Goal: Information Seeking & Learning: Check status

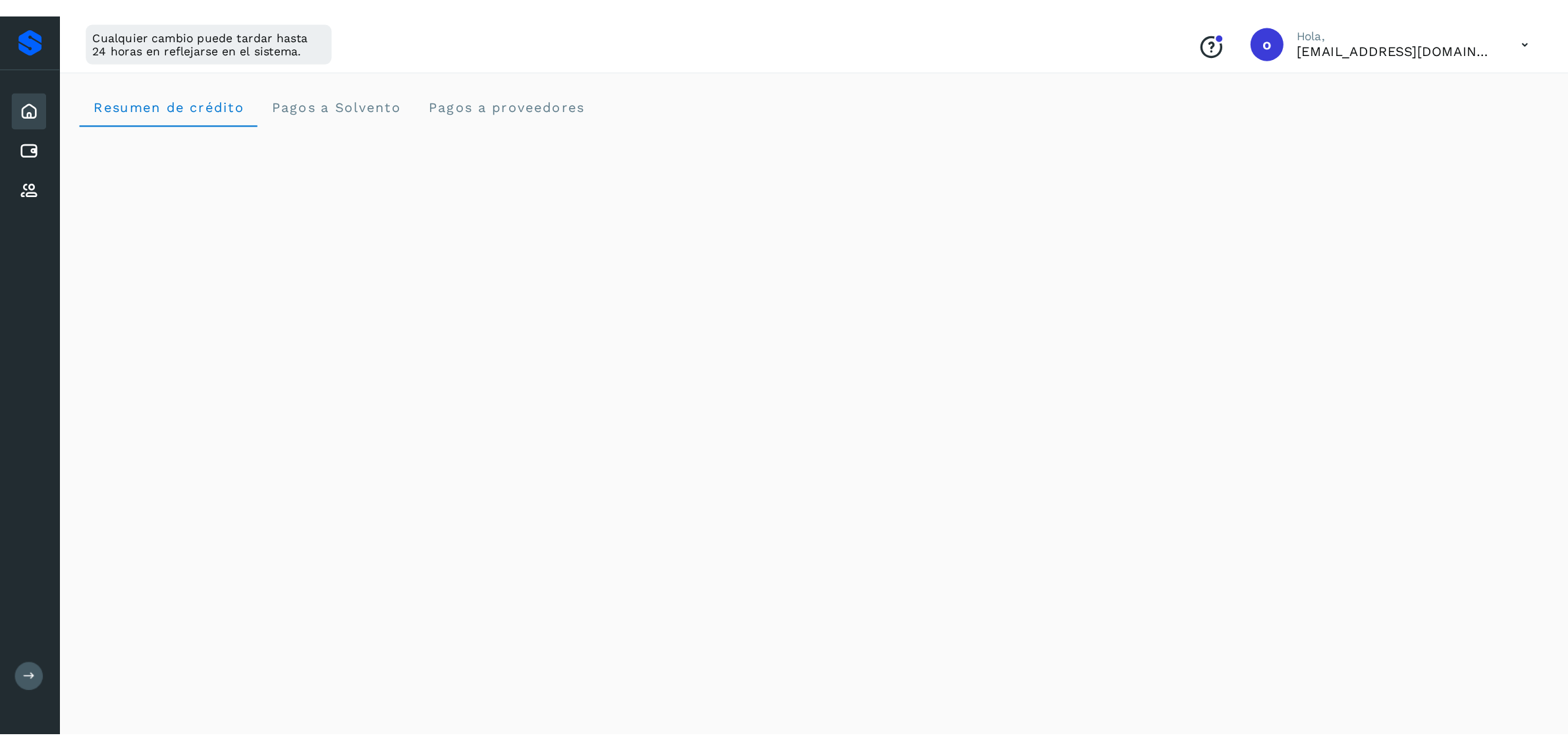
scroll to position [523, 0]
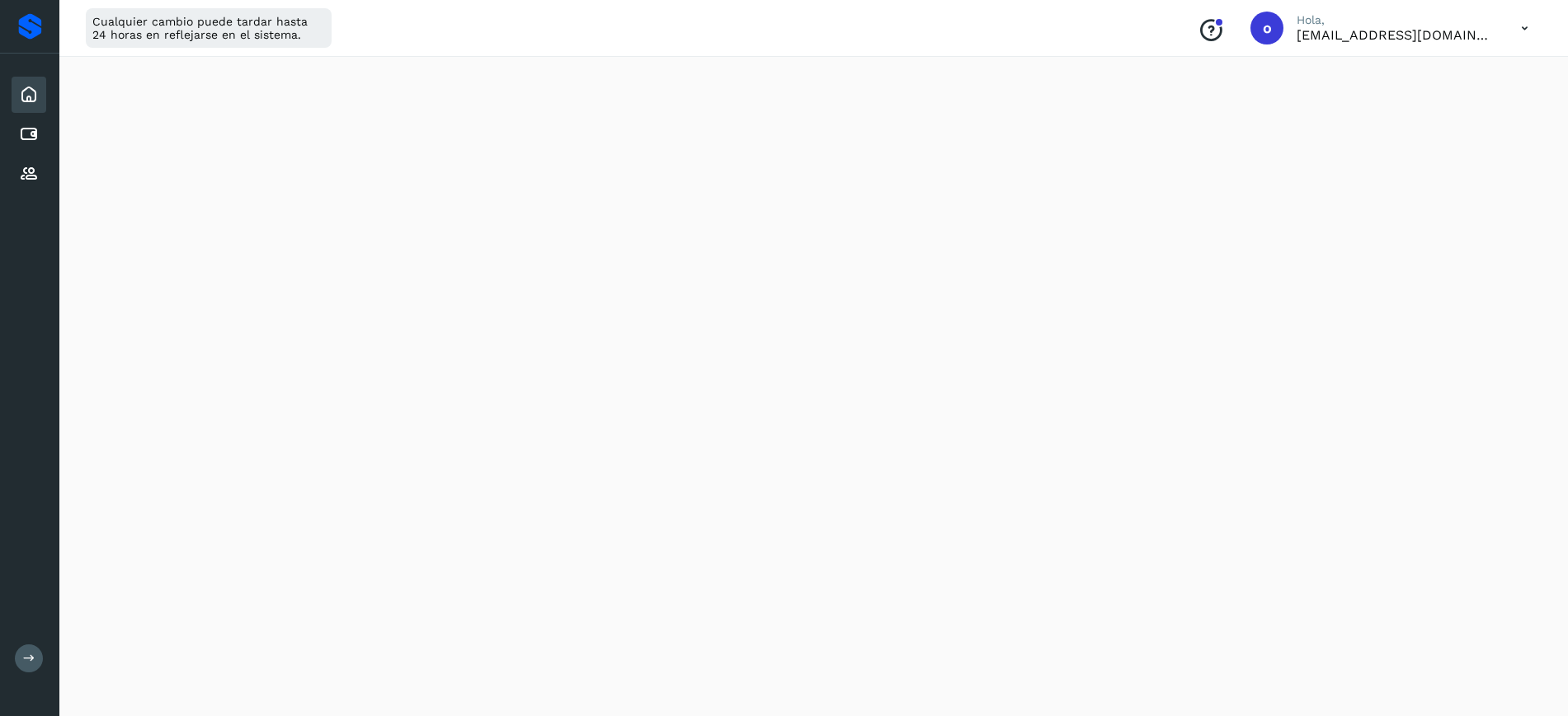
click at [38, 88] on icon at bounding box center [29, 95] width 20 height 20
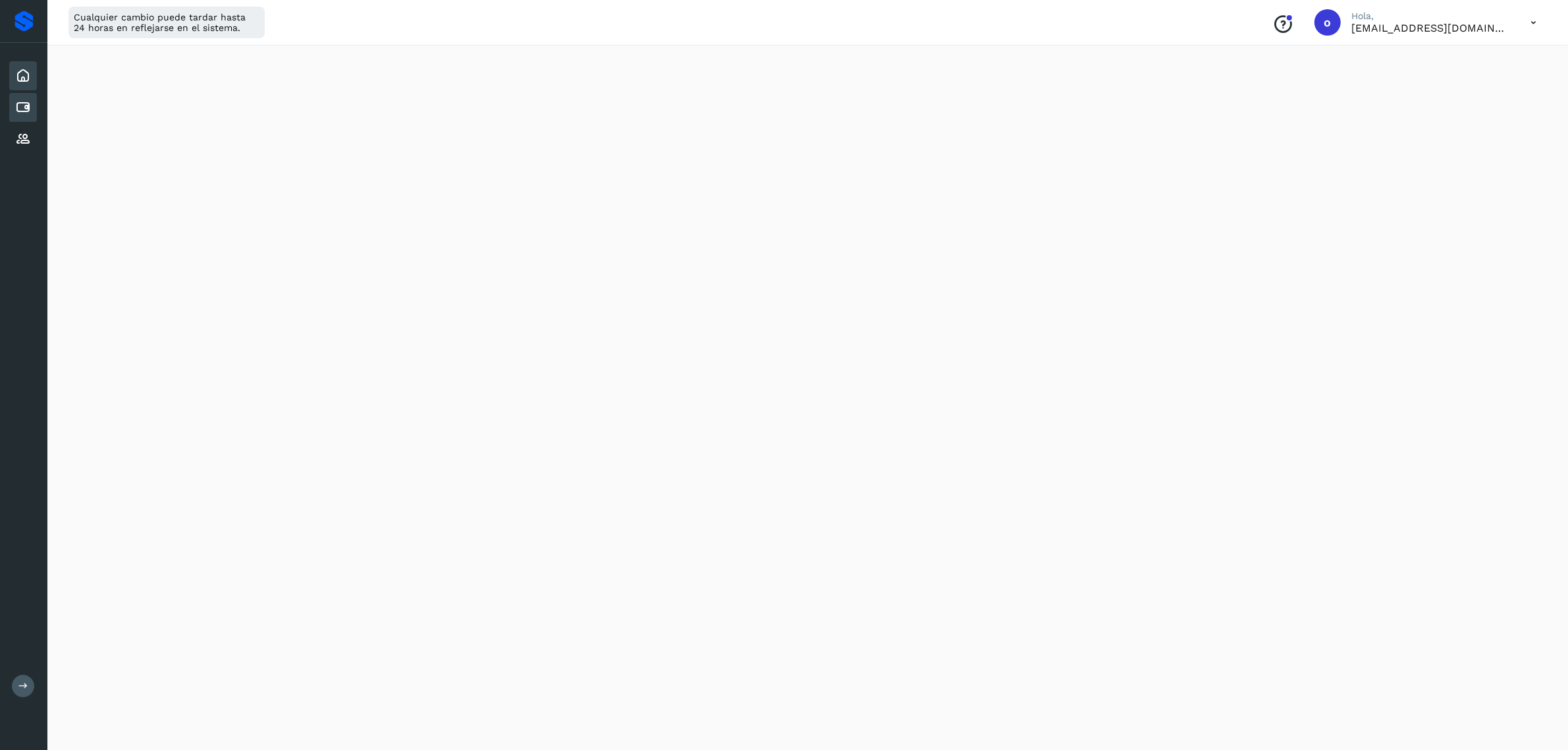
click at [23, 95] on div "Cuentas por pagar" at bounding box center [23, 107] width 28 height 29
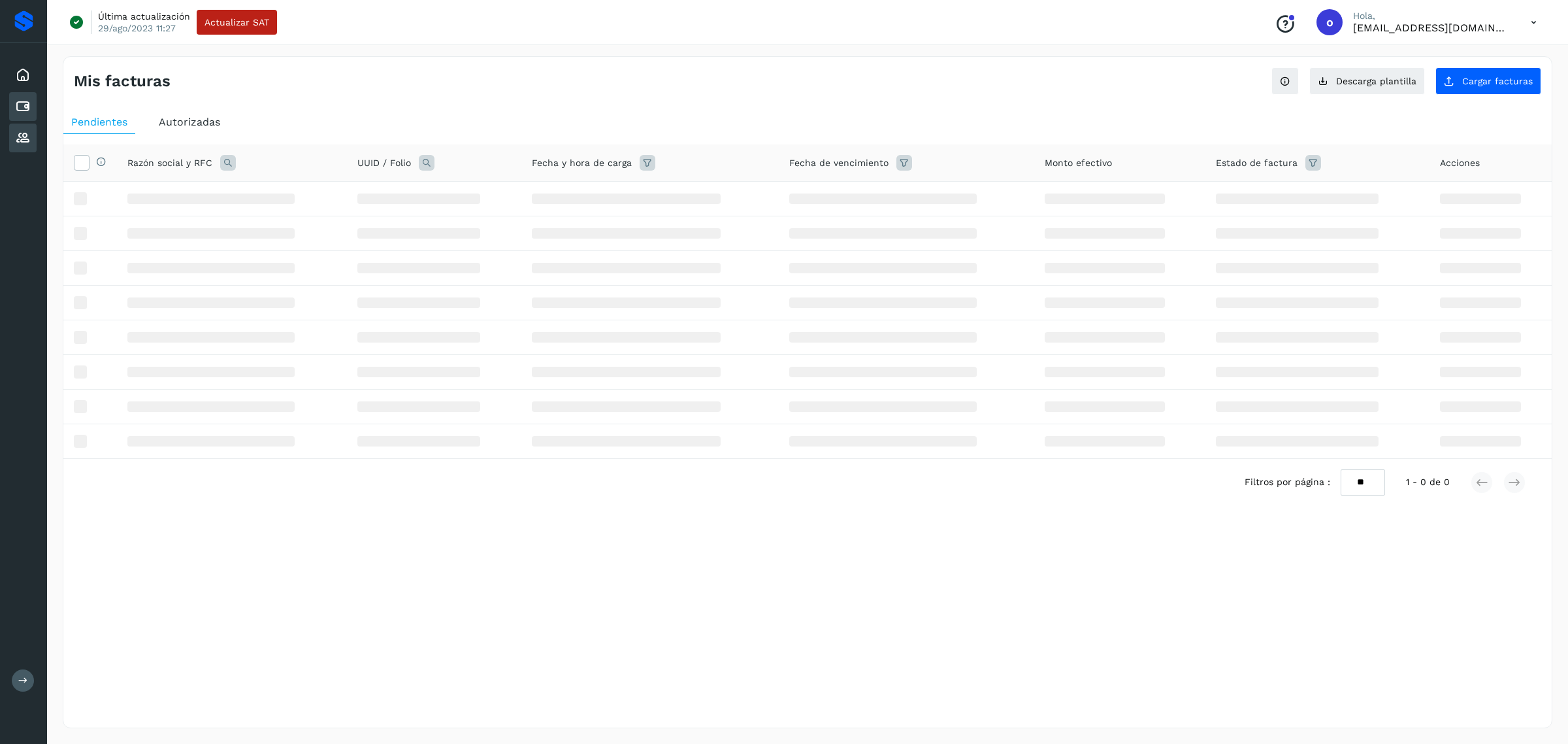
click at [30, 131] on icon at bounding box center [23, 138] width 16 height 16
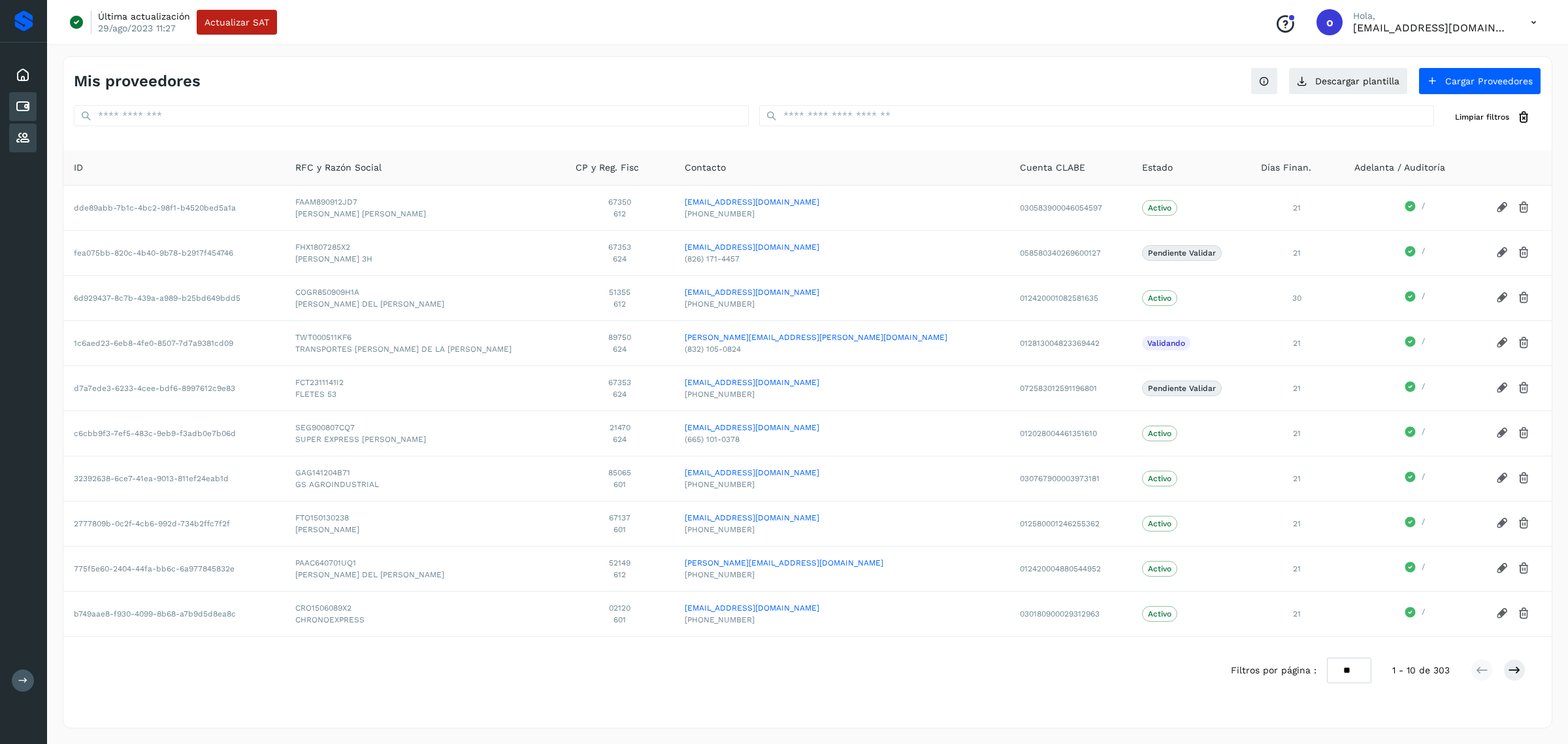
click at [24, 108] on icon at bounding box center [23, 106] width 16 height 16
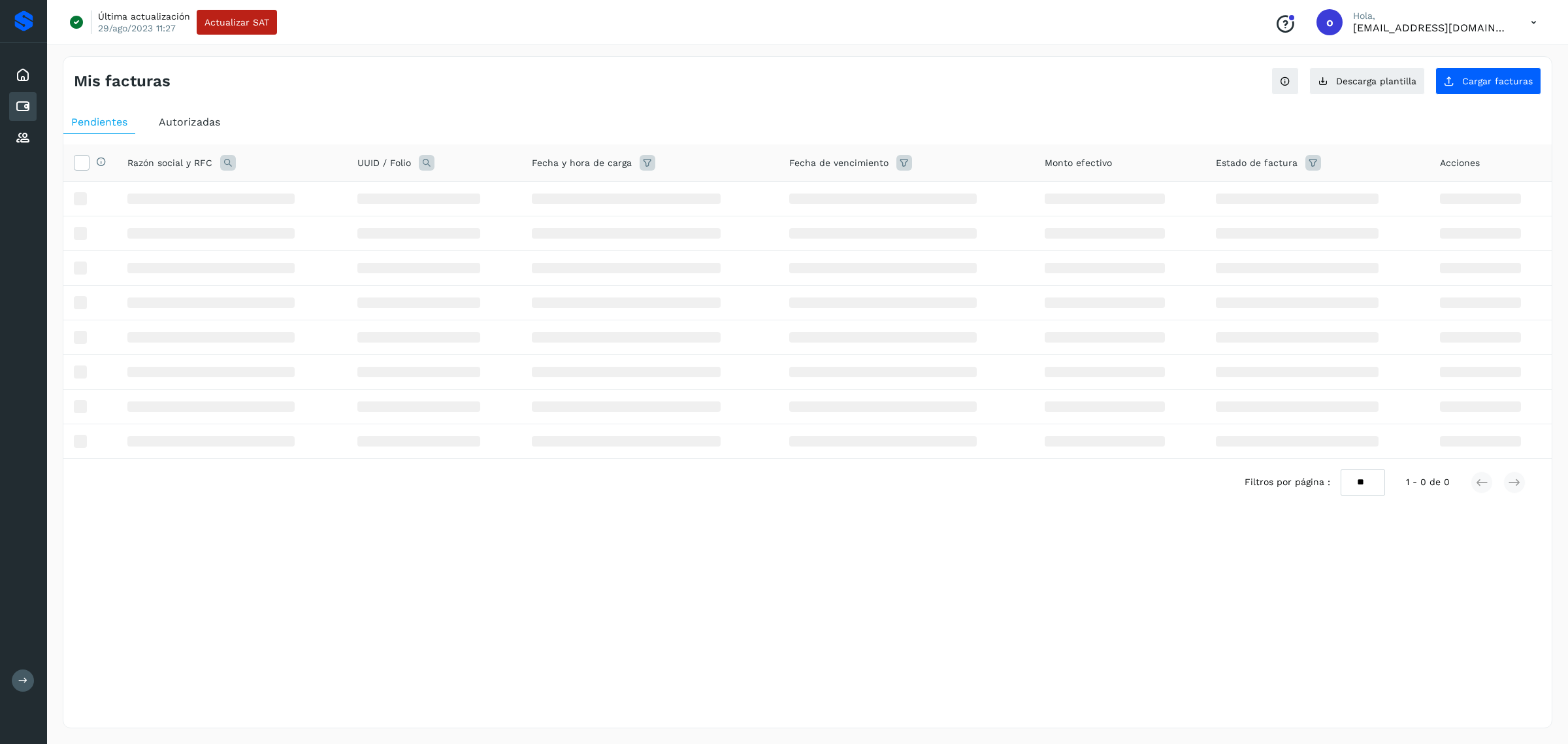
click at [177, 114] on div "Pendientes Autorizadas Selecciona todas las facturas disponibles para autorizac…" at bounding box center [807, 329] width 1488 height 448
click at [177, 114] on div "Autorizadas" at bounding box center [189, 122] width 77 height 23
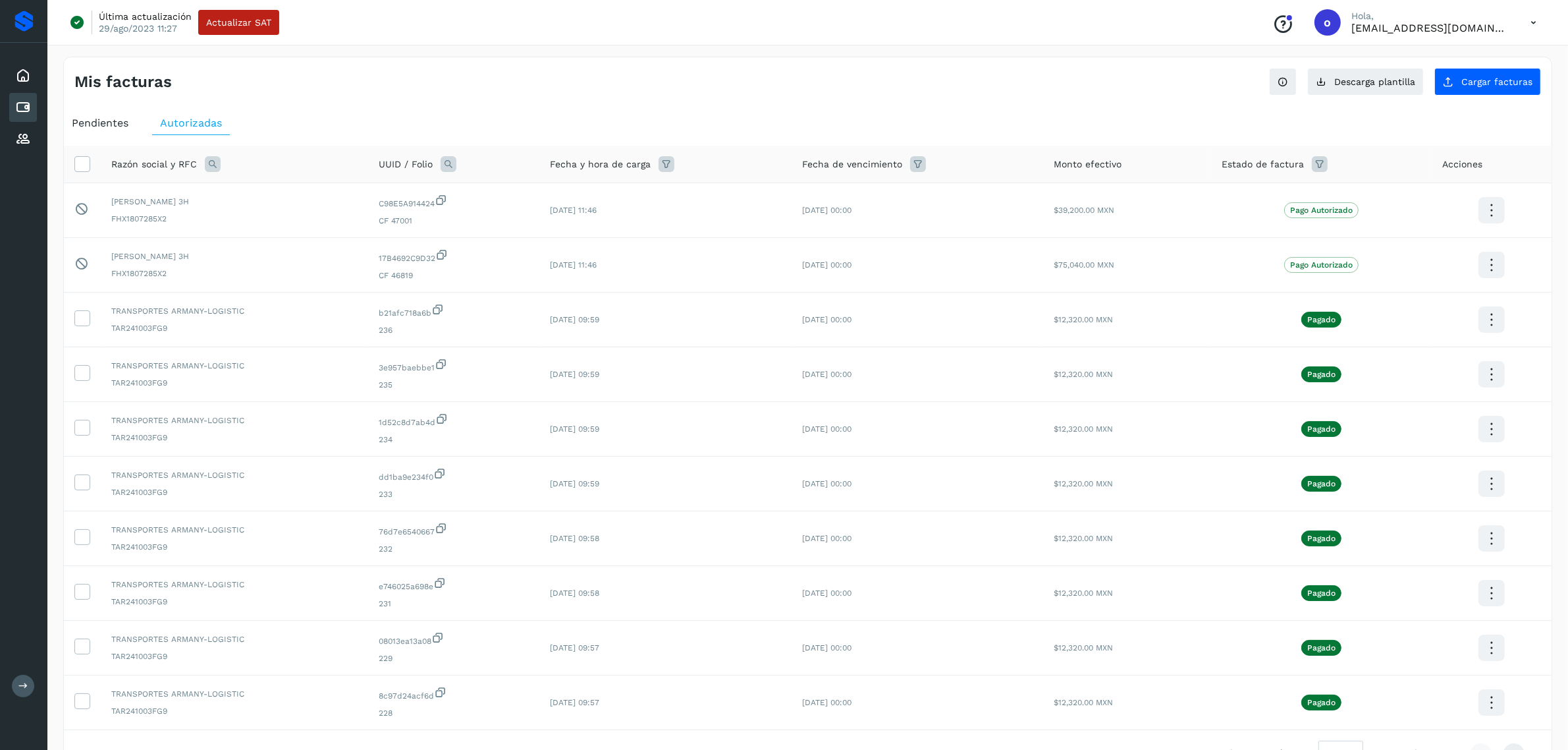
click at [209, 161] on icon at bounding box center [212, 164] width 16 height 16
click at [324, 209] on input "text" at bounding box center [299, 219] width 162 height 21
type input "**********"
click at [321, 254] on span "Buscar" at bounding box center [331, 253] width 26 height 12
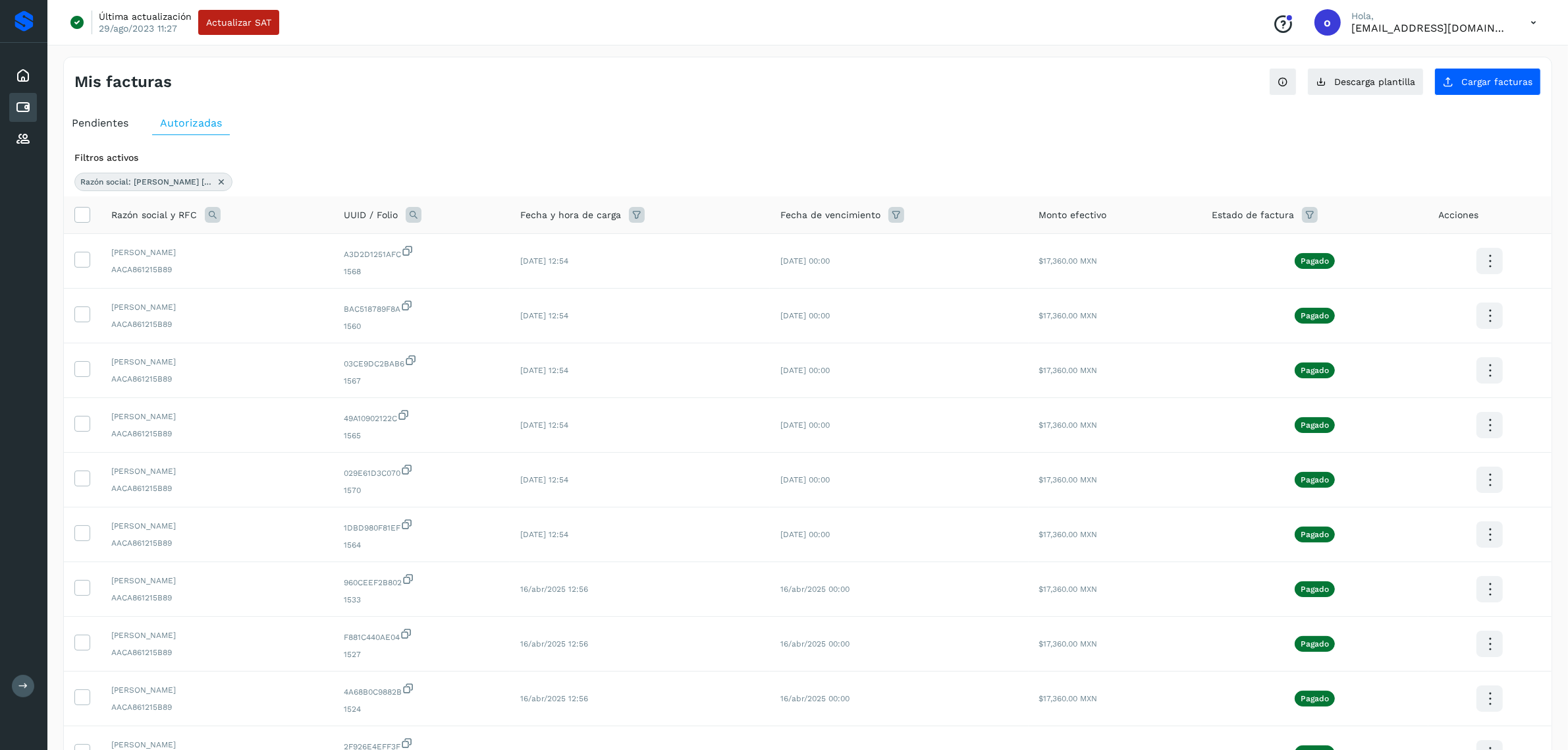
click at [216, 182] on icon at bounding box center [221, 181] width 10 height 10
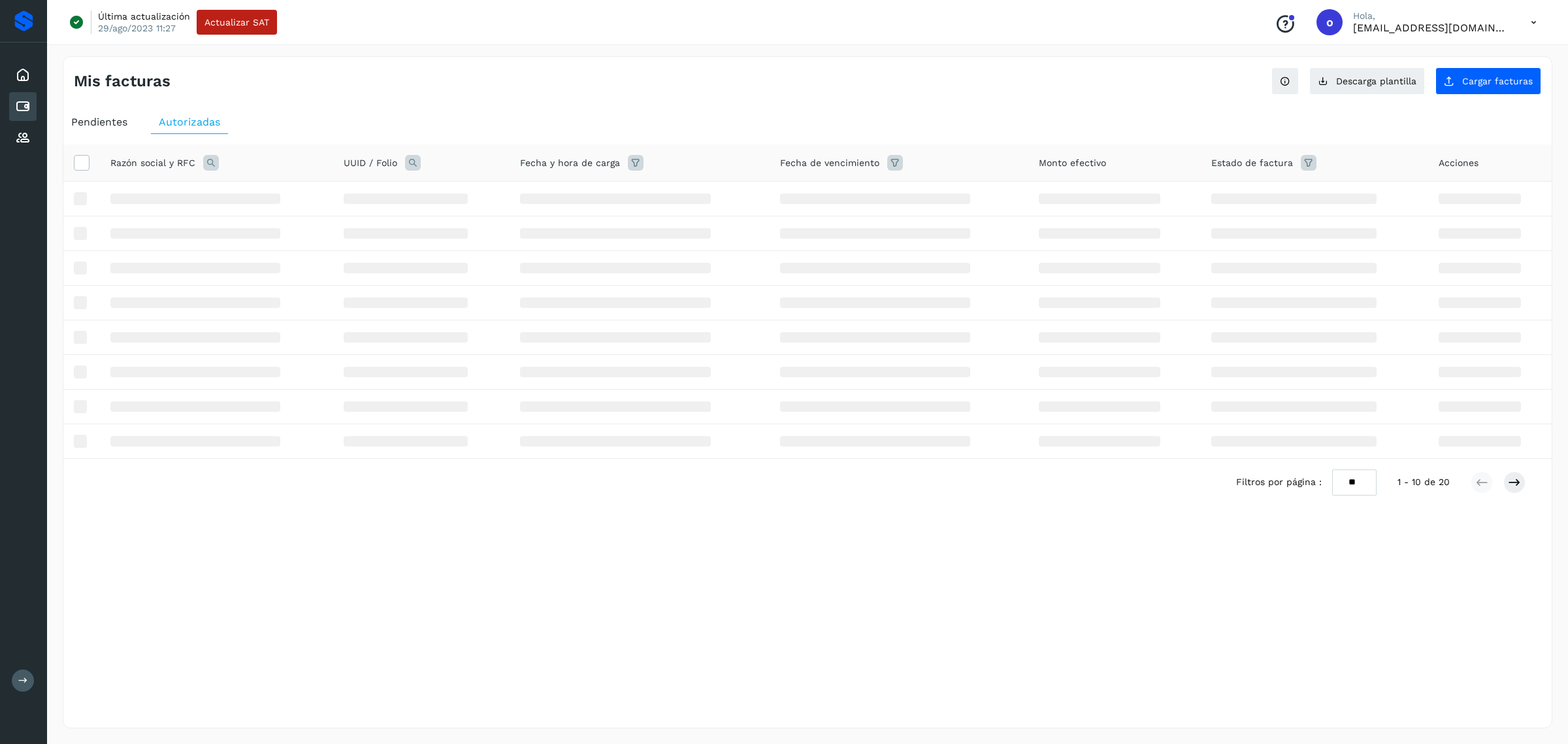
click at [206, 160] on icon at bounding box center [211, 162] width 16 height 16
click at [268, 215] on input "text" at bounding box center [297, 217] width 161 height 21
type input "***"
click at [320, 245] on button "Buscar" at bounding box center [329, 251] width 95 height 26
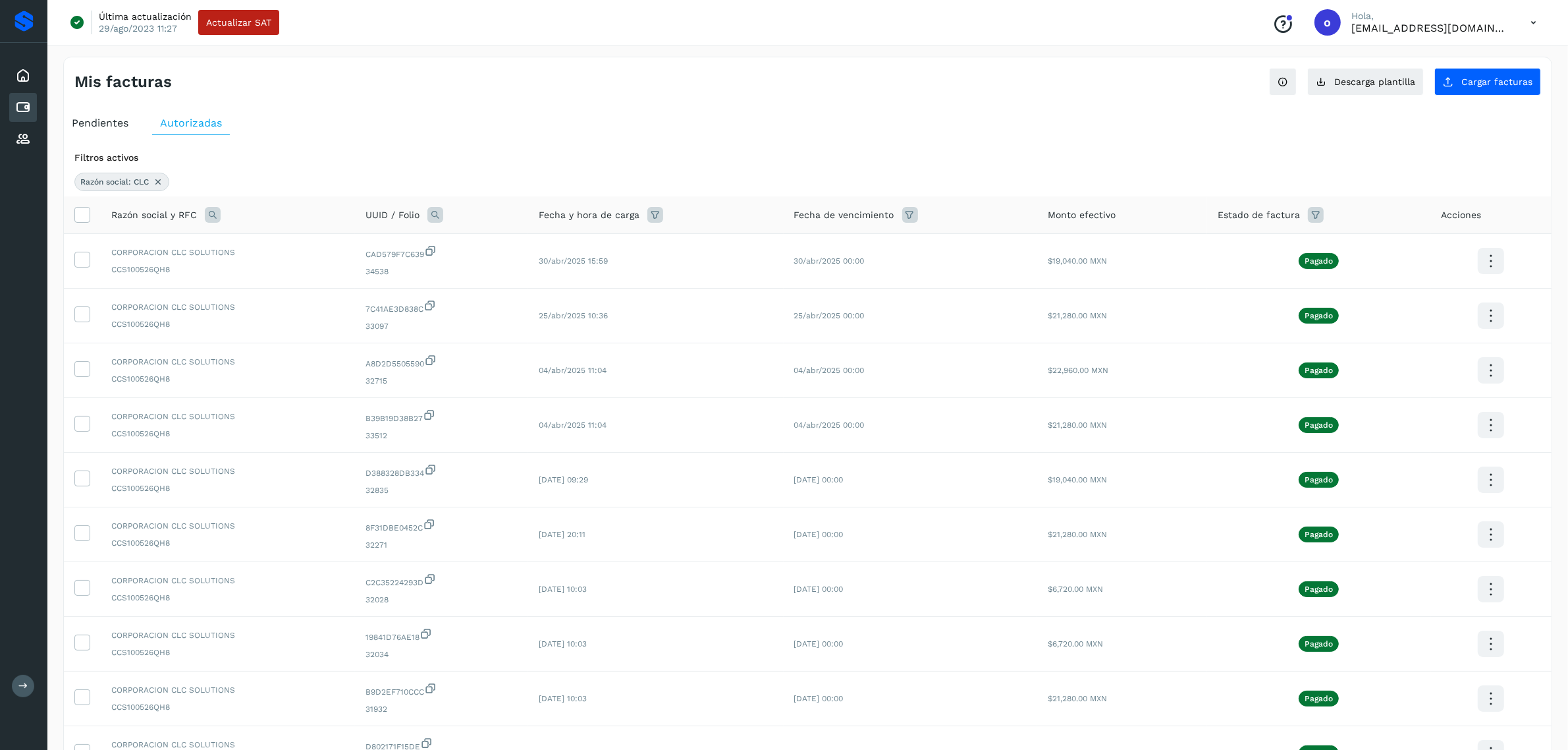
click at [155, 180] on icon at bounding box center [157, 181] width 10 height 10
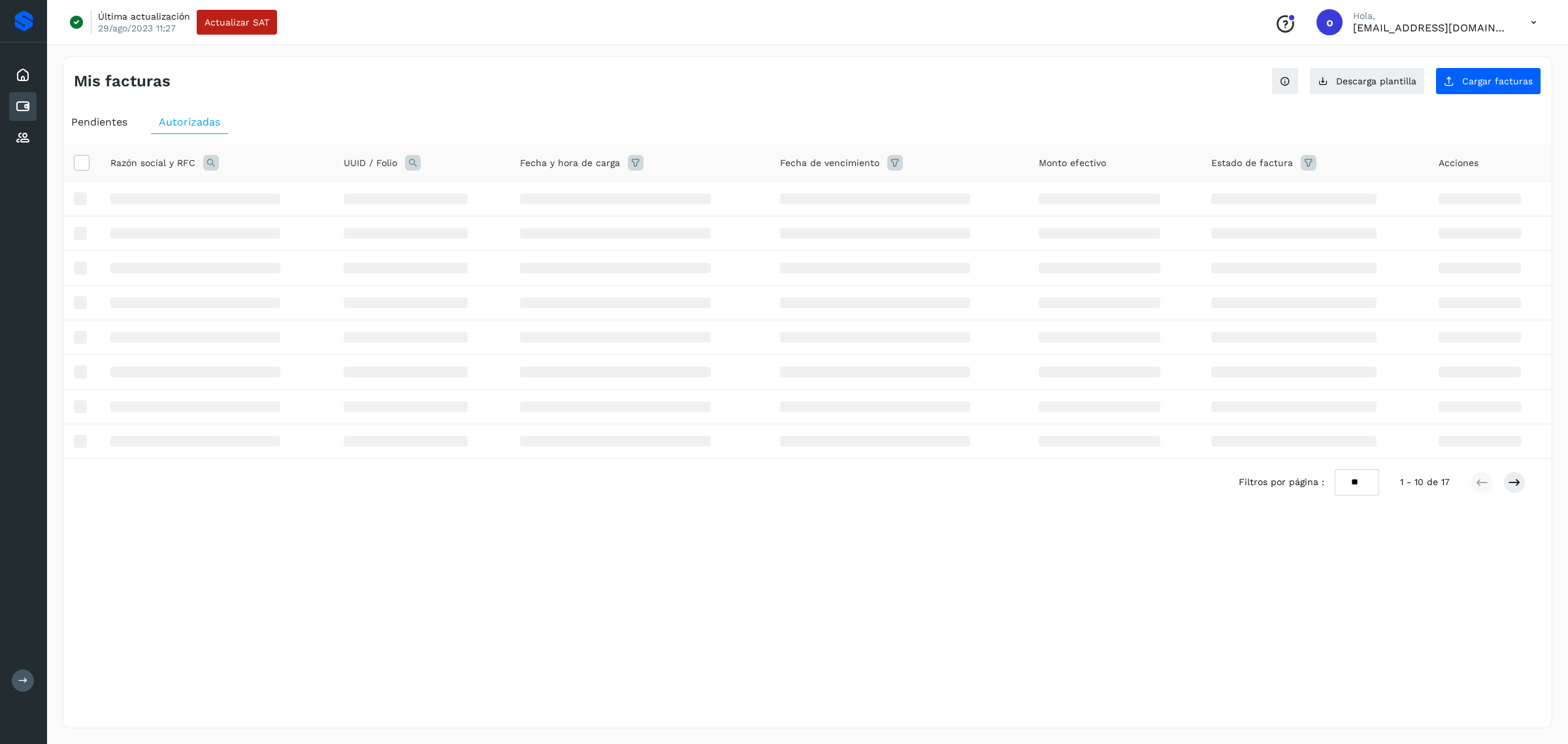
click at [206, 164] on icon at bounding box center [211, 162] width 16 height 16
click at [244, 223] on input "text" at bounding box center [297, 217] width 161 height 21
type input "**********"
click at [302, 245] on button "Buscar" at bounding box center [329, 251] width 95 height 26
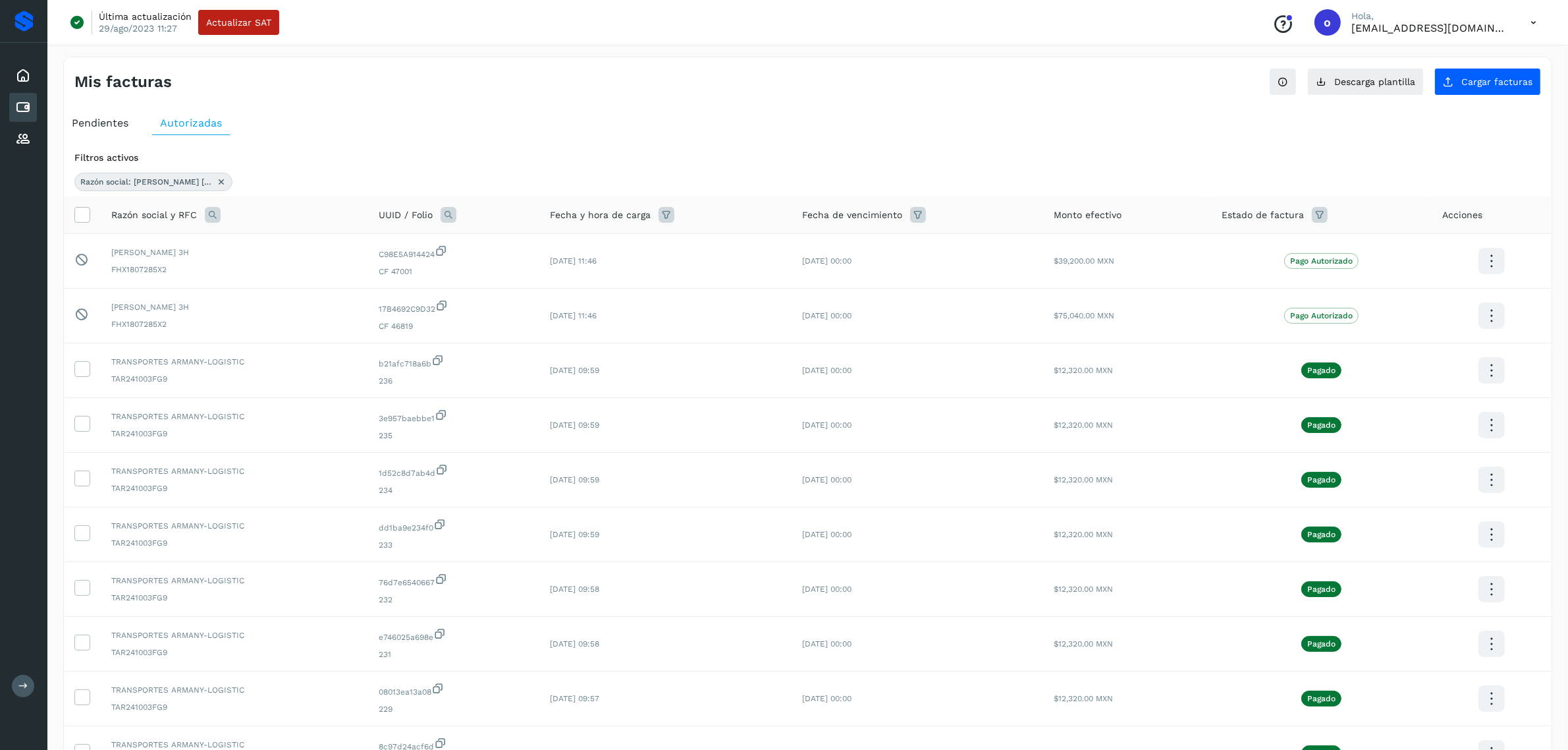
click at [214, 212] on icon at bounding box center [212, 215] width 16 height 16
click at [328, 301] on span "Buscar" at bounding box center [331, 304] width 26 height 12
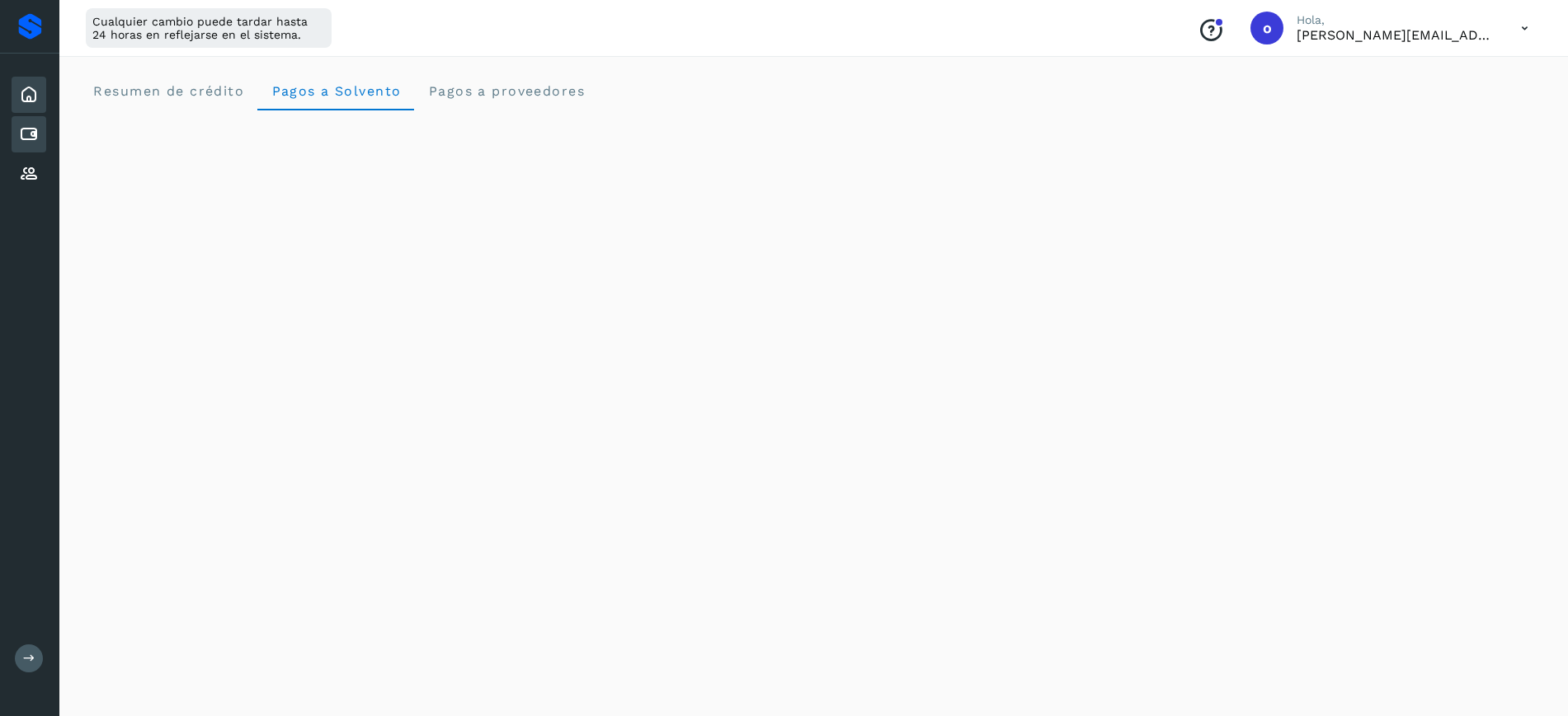
click at [33, 135] on icon at bounding box center [29, 134] width 20 height 20
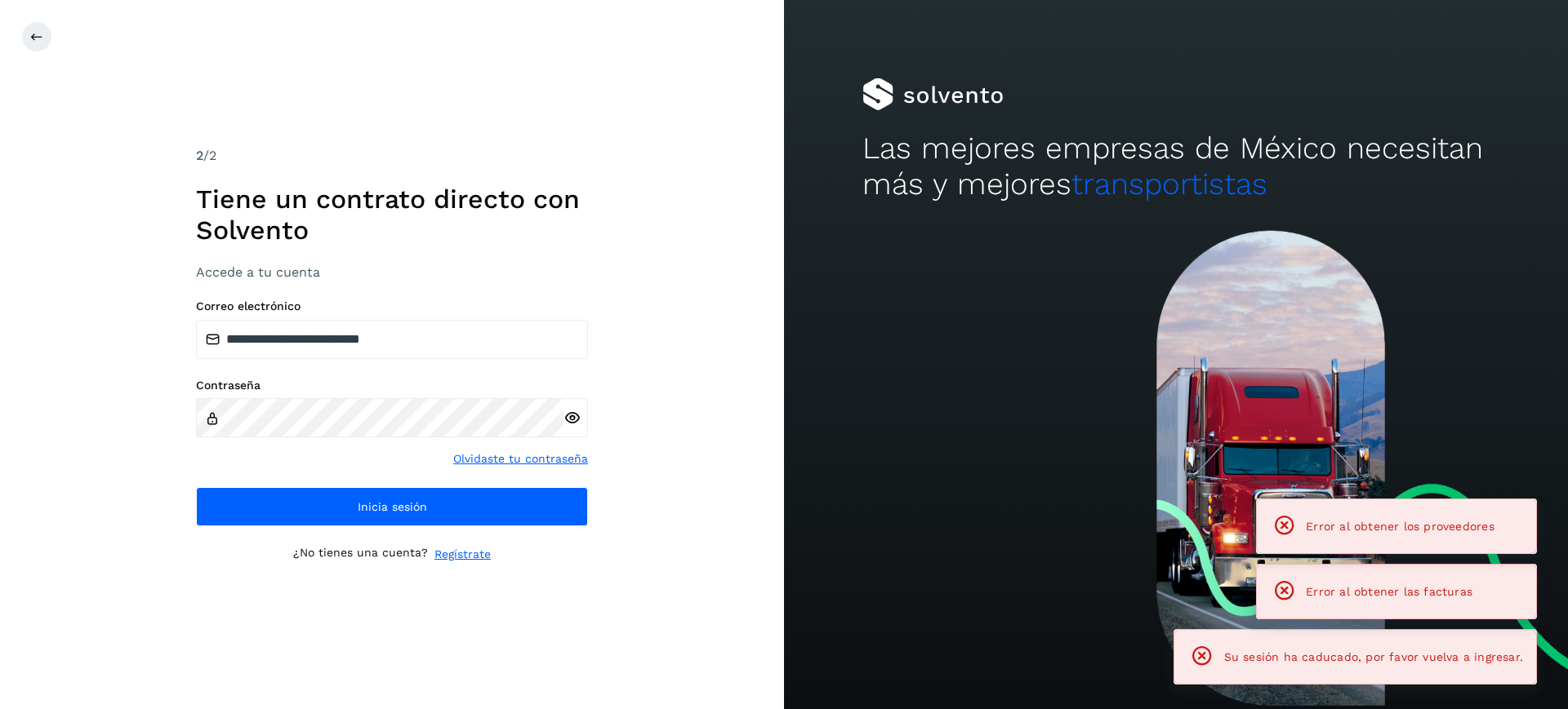
click at [27, 175] on div "**********" at bounding box center [392, 354] width 784 height 709
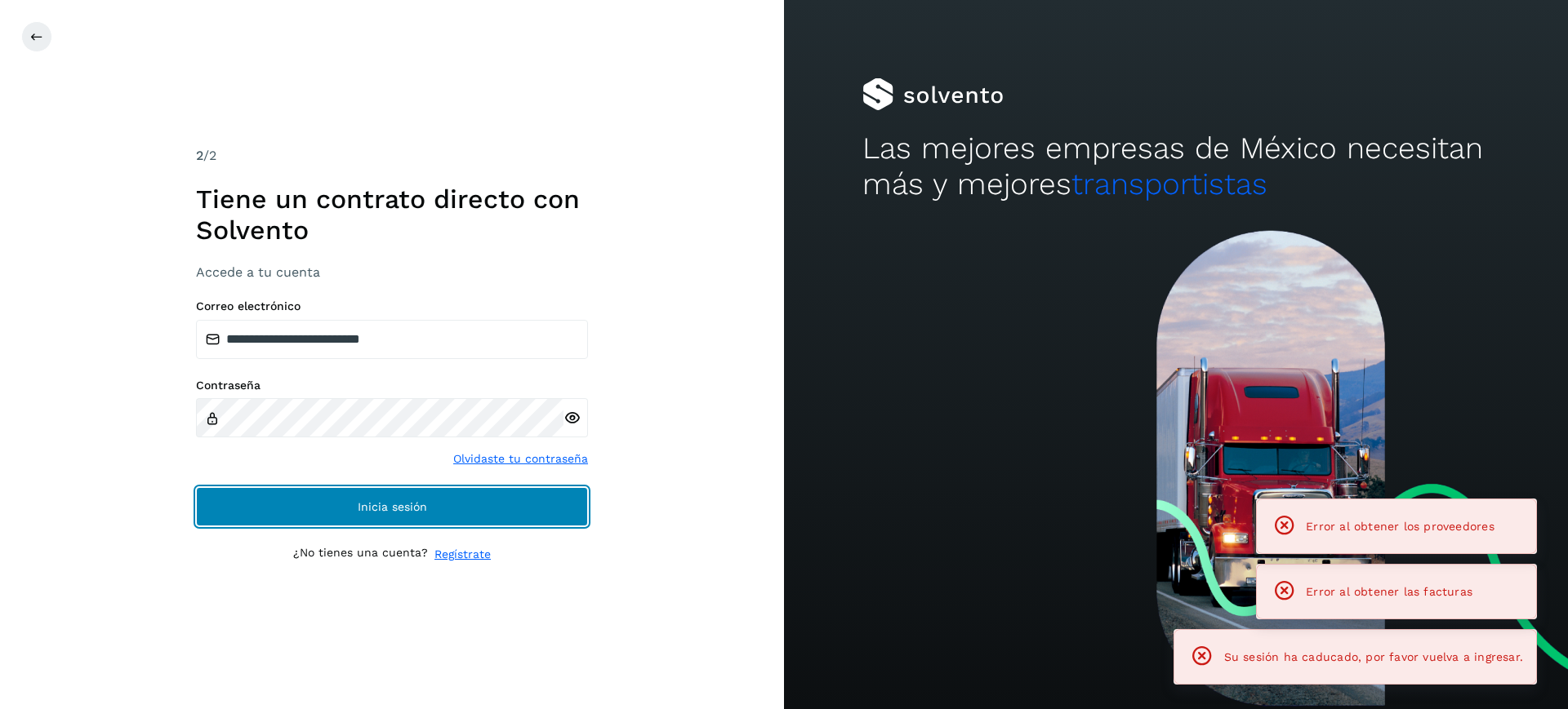
click at [443, 493] on button "Inicia sesión" at bounding box center [392, 507] width 392 height 39
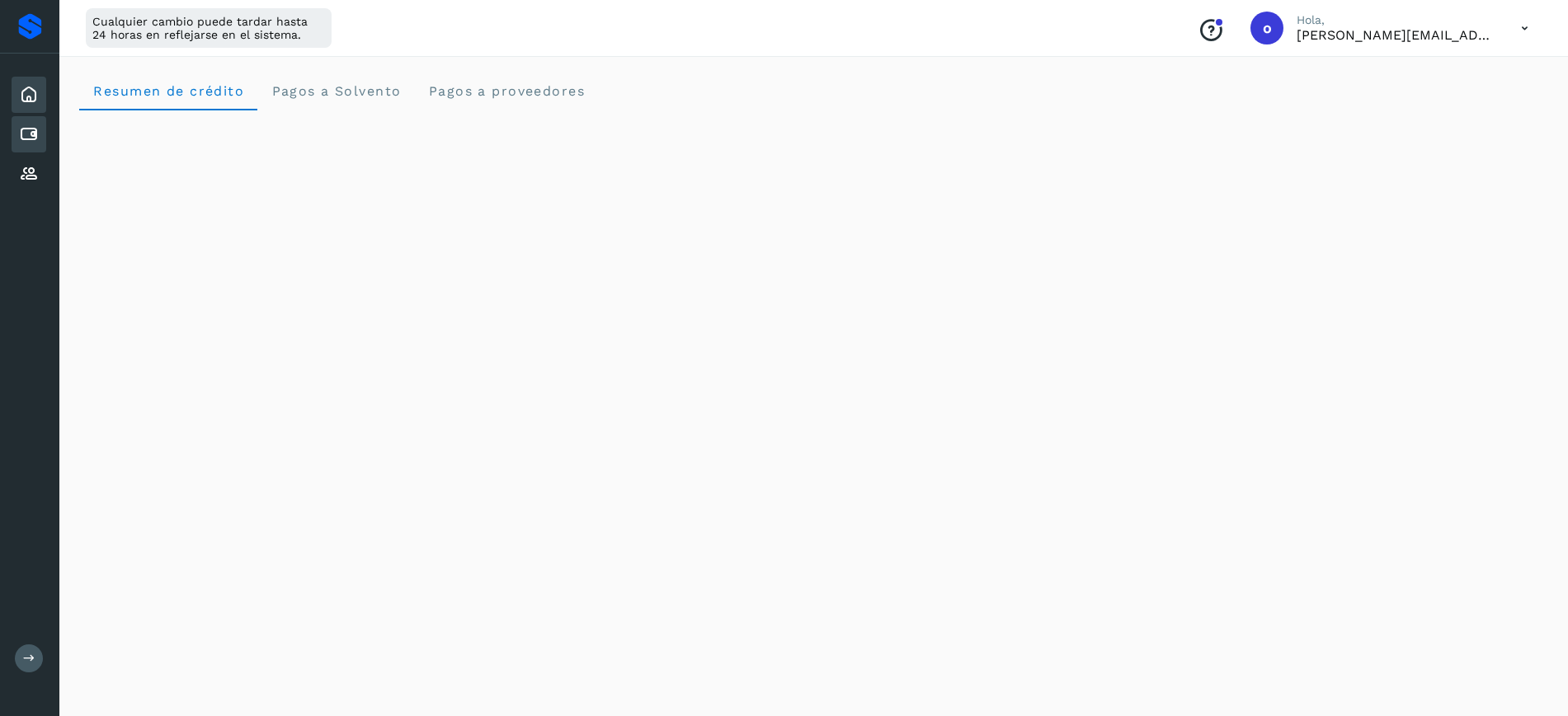
click at [28, 134] on icon at bounding box center [29, 134] width 20 height 20
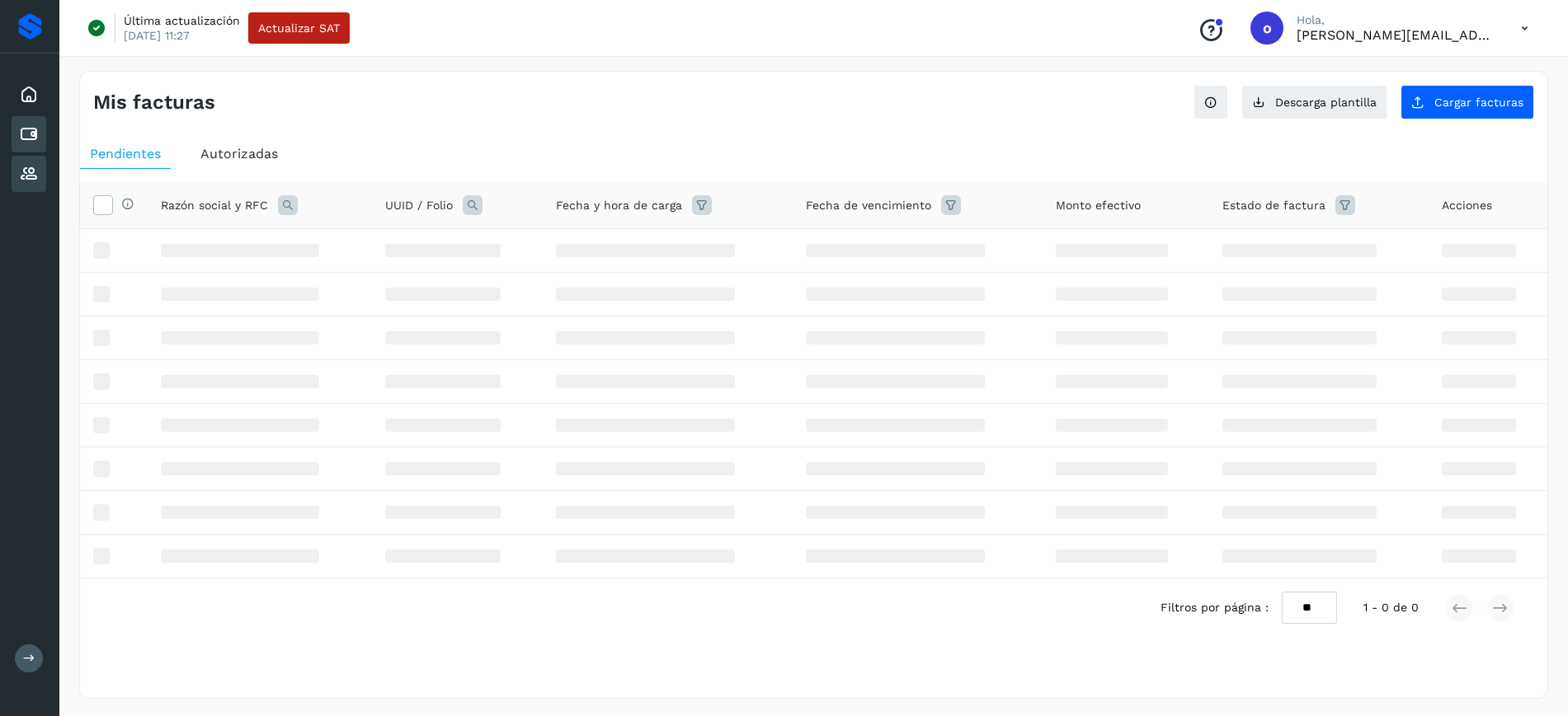
click at [34, 191] on div "Proveedores" at bounding box center [29, 173] width 34 height 36
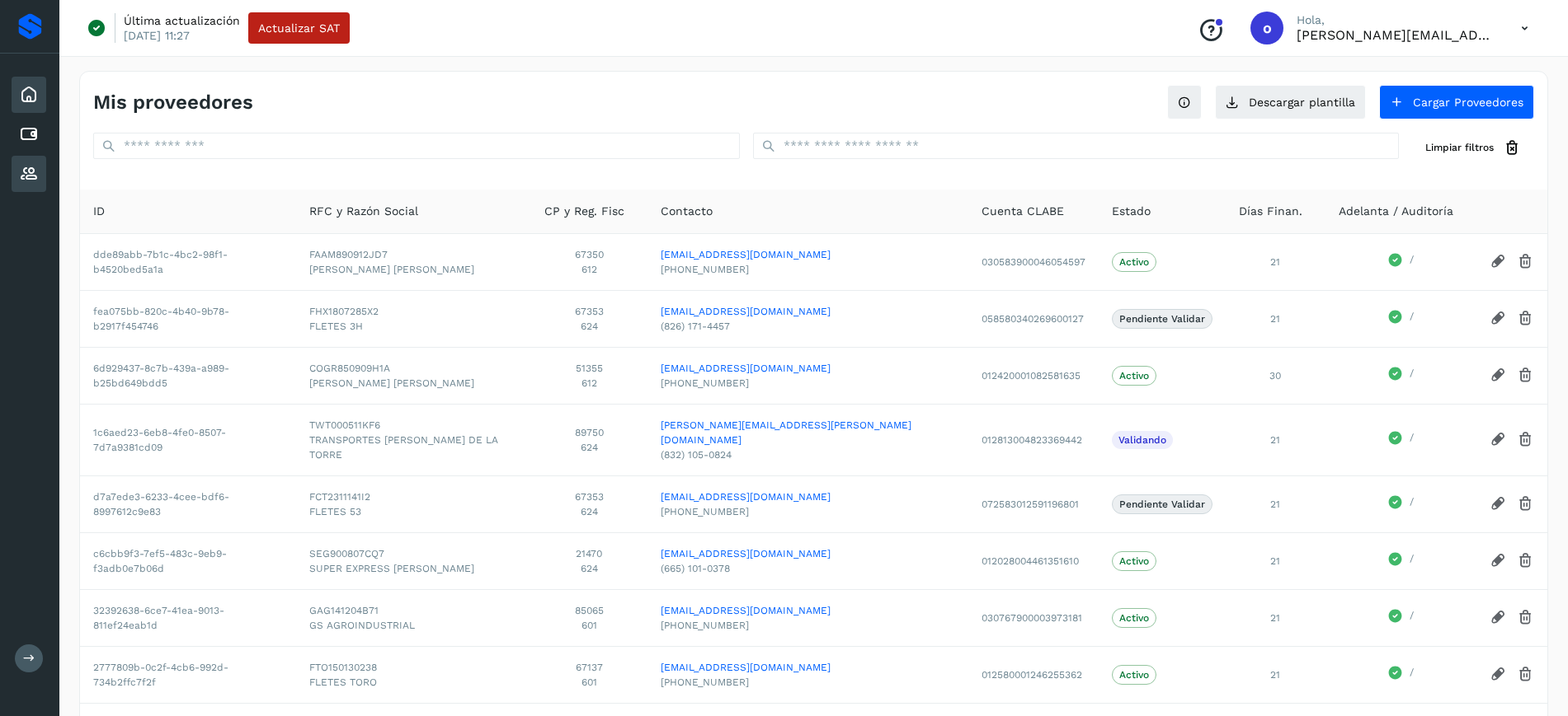
click at [33, 77] on div "Inicio" at bounding box center [29, 95] width 34 height 36
